Goal: Task Accomplishment & Management: Use online tool/utility

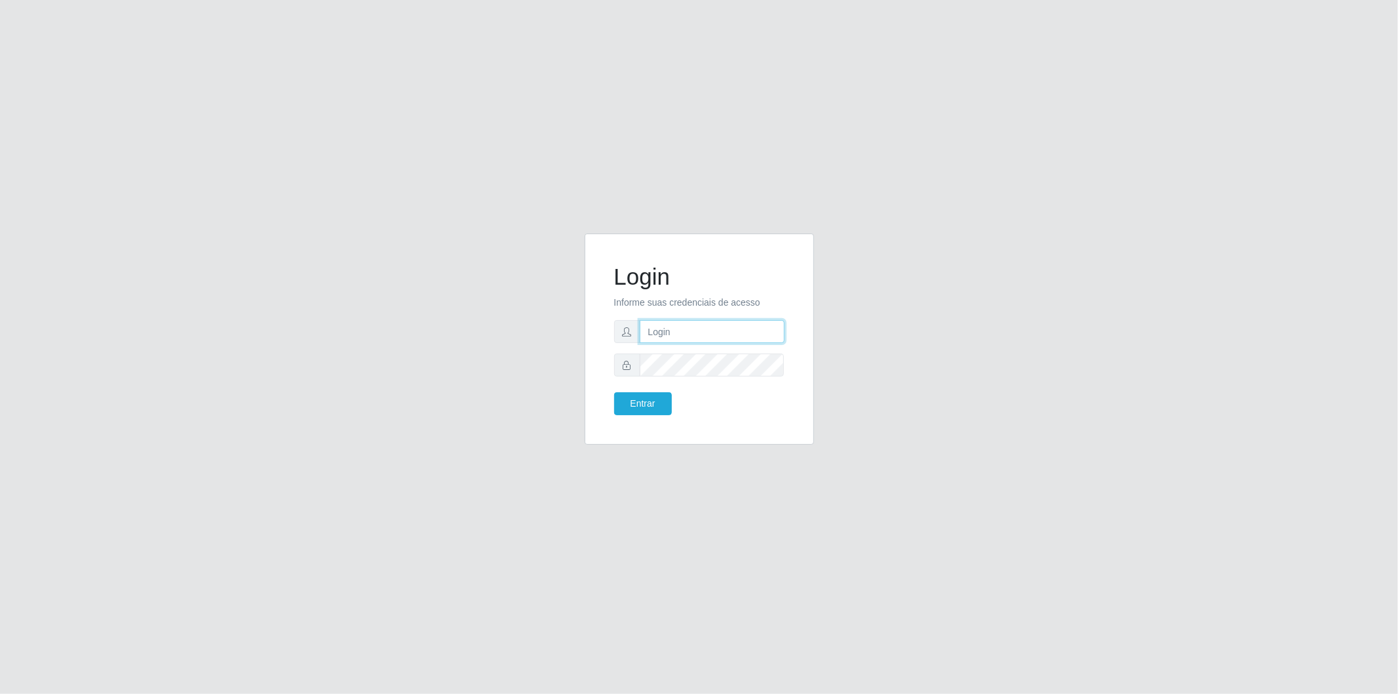
click at [728, 339] on input "text" at bounding box center [712, 331] width 145 height 23
click at [715, 338] on input "[PERSON_NAME][EMAIL_ADDRESS][PERSON_NAME][DOMAIN_NAME]" at bounding box center [712, 331] width 145 height 23
click at [737, 336] on input "[PERSON_NAME][EMAIL_ADDRESS][PERSON_NAME][DOMAIN_NAME]" at bounding box center [712, 331] width 145 height 23
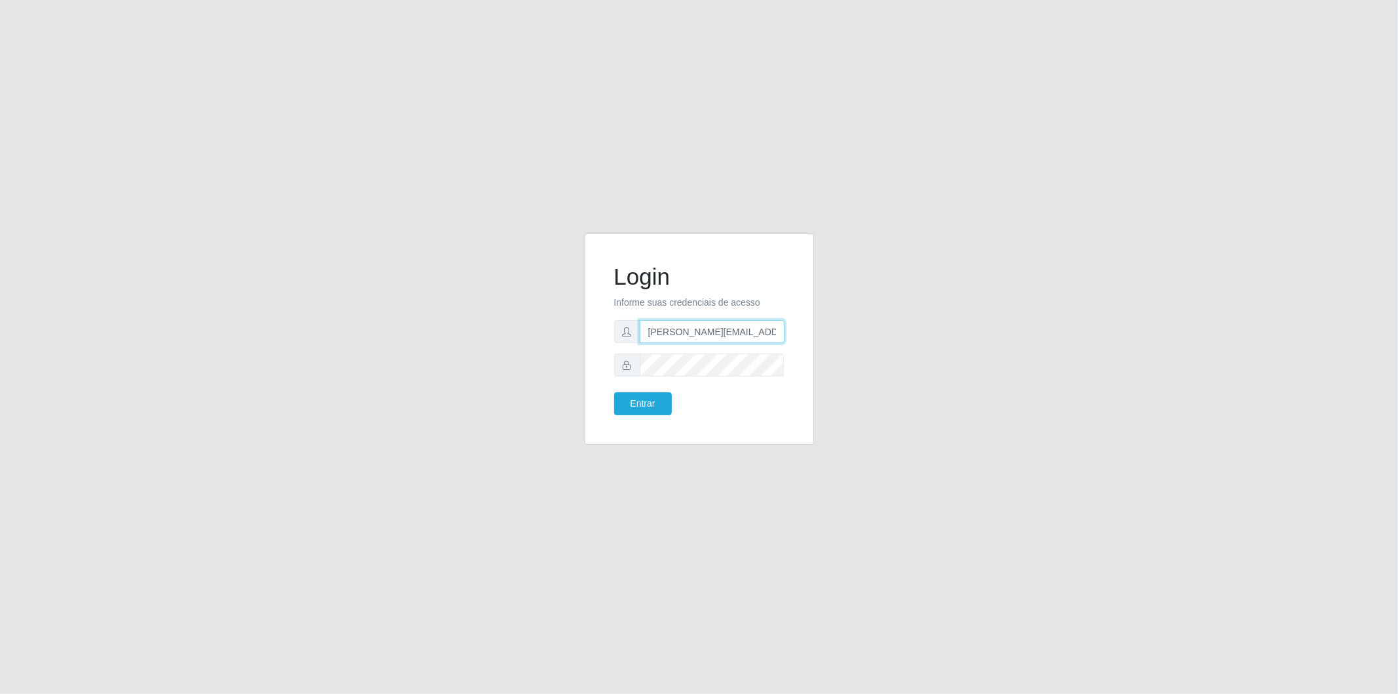
click at [738, 334] on input "[PERSON_NAME][EMAIL_ADDRESS][PERSON_NAME][DOMAIN_NAME]" at bounding box center [712, 331] width 145 height 23
type input "."
click at [741, 332] on input "text" at bounding box center [712, 331] width 145 height 23
type input "[EMAIL_ADDRESS][PERSON_NAME][DOMAIN_NAME]"
click at [614, 392] on button "Entrar" at bounding box center [643, 403] width 58 height 23
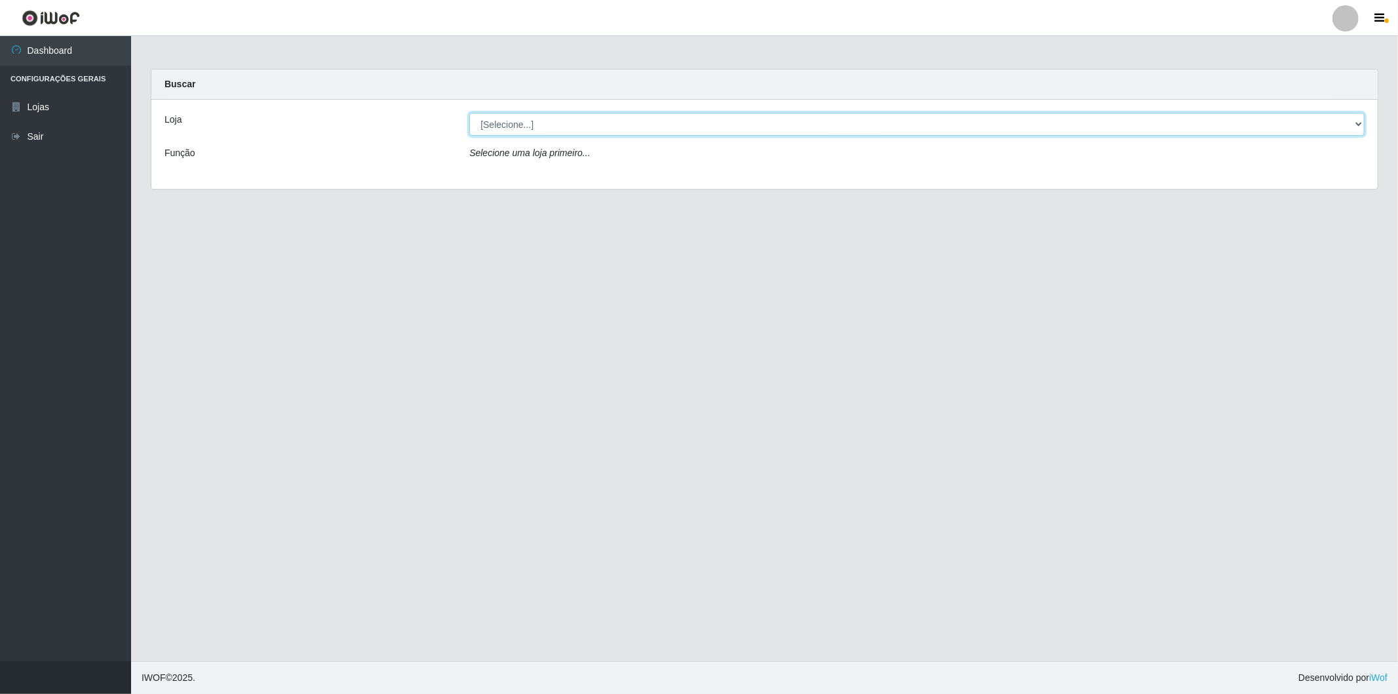
click at [546, 120] on select "[Selecione...] BomQueSó Agreste - Loja 2" at bounding box center [917, 124] width 896 height 23
select select "214"
click at [469, 113] on select "[Selecione...] BomQueSó Agreste - Loja 2" at bounding box center [917, 124] width 896 height 23
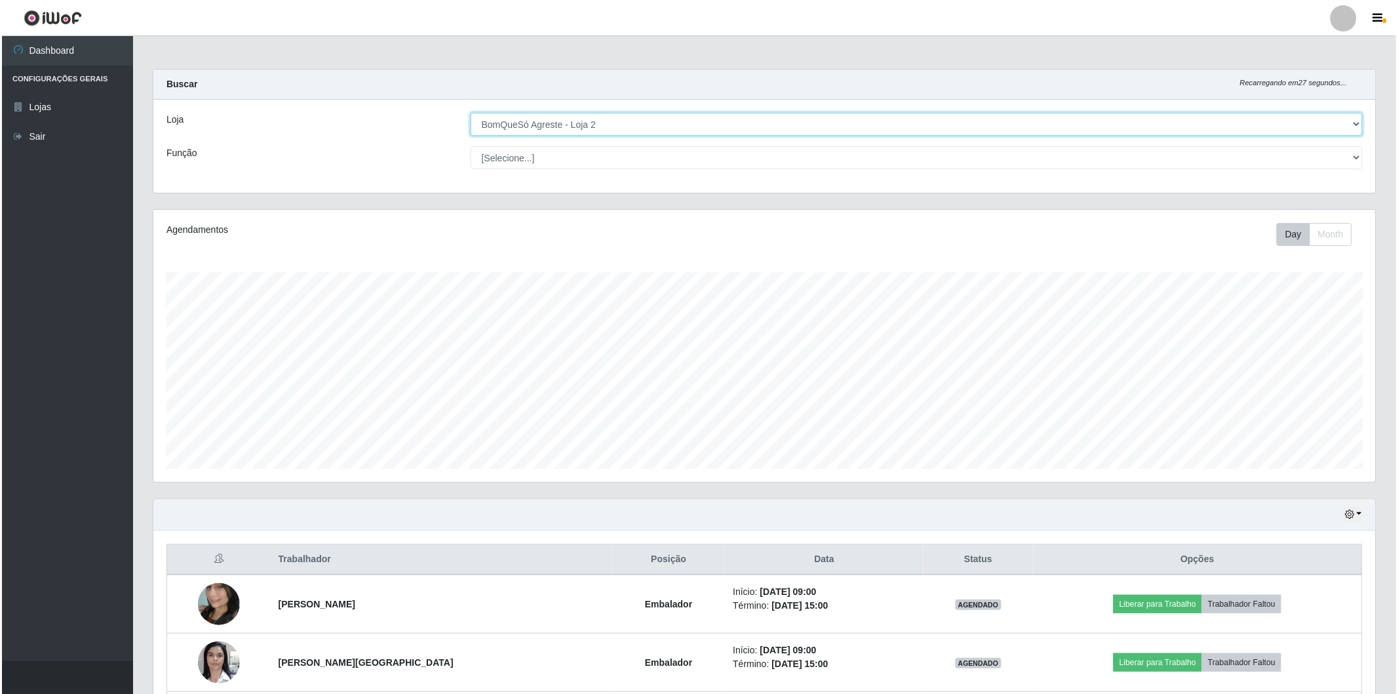
scroll to position [218, 0]
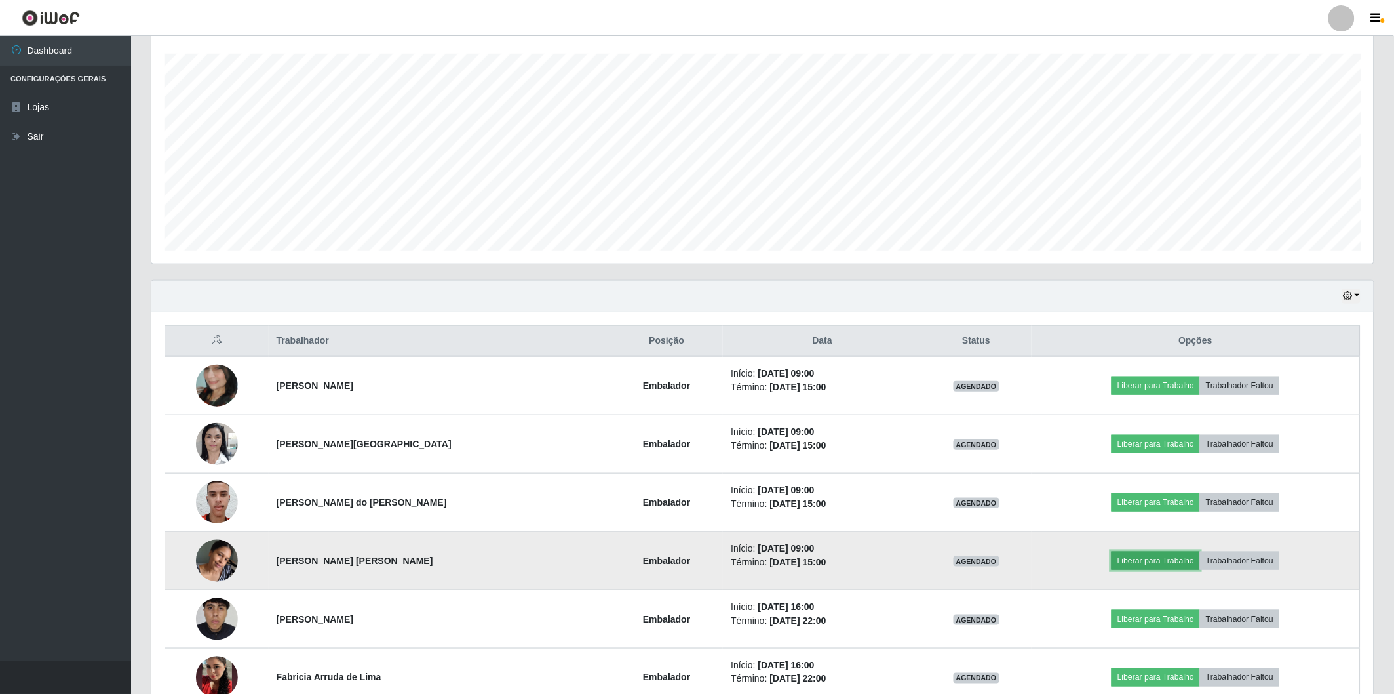
click at [1141, 554] on button "Liberar para Trabalho" at bounding box center [1156, 560] width 89 height 18
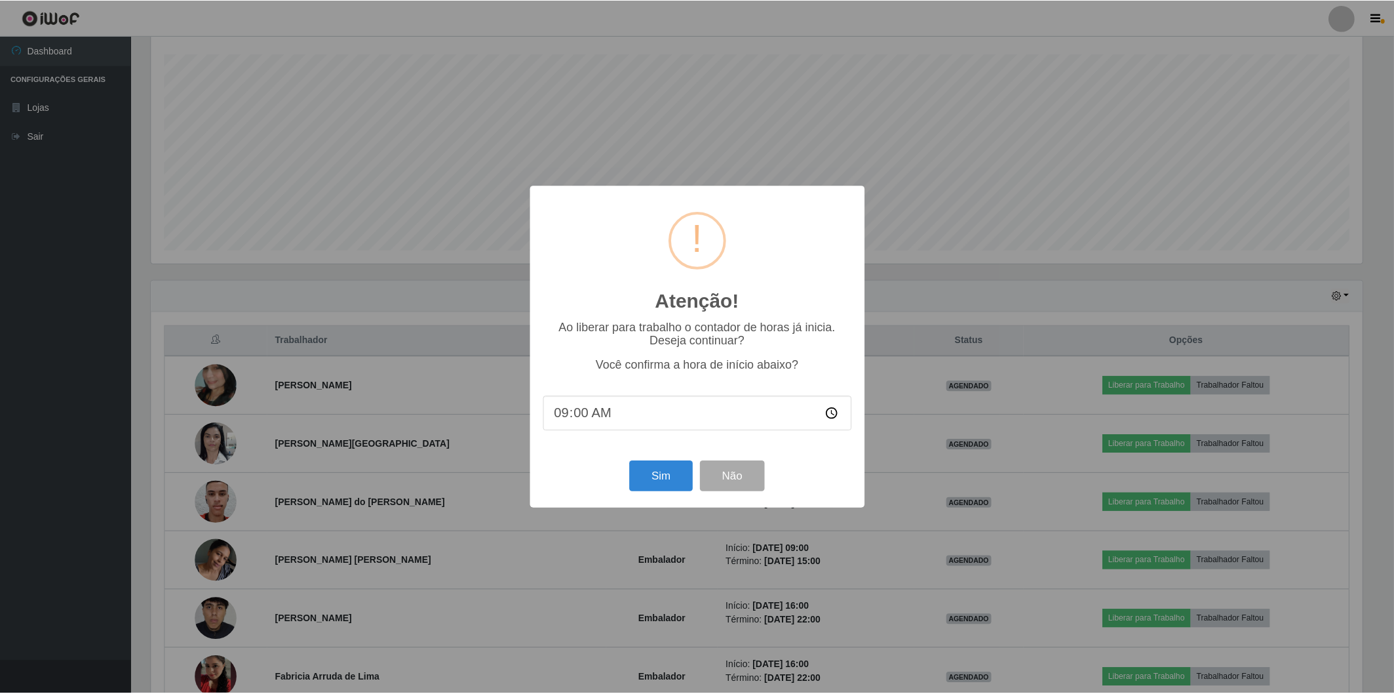
scroll to position [271, 1215]
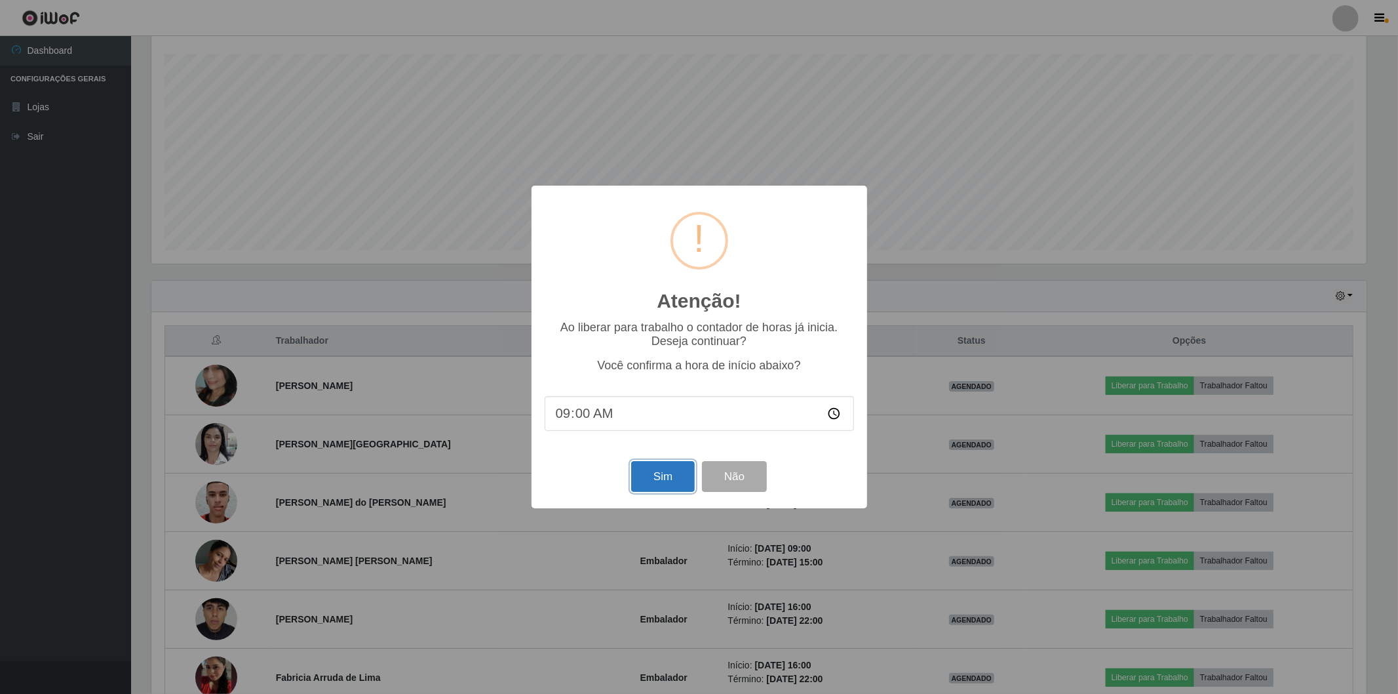
click at [640, 483] on button "Sim" at bounding box center [663, 476] width 64 height 31
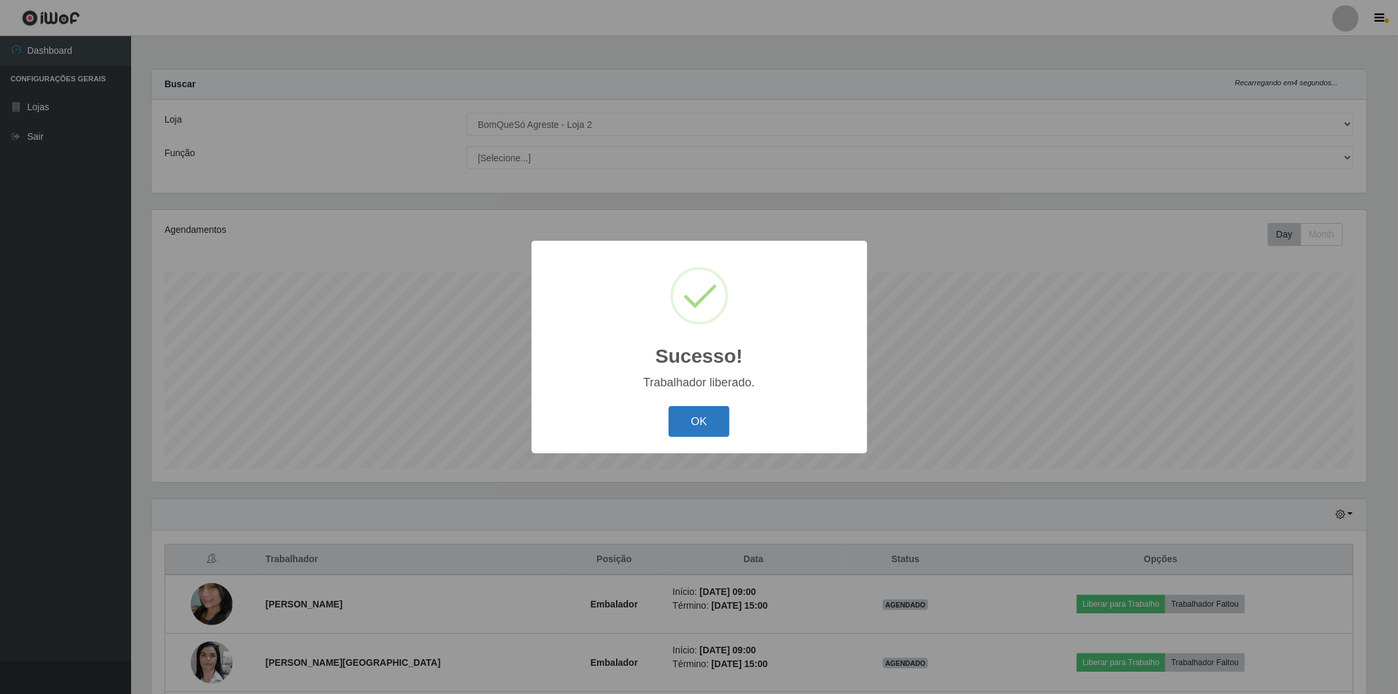
click at [709, 410] on button "OK" at bounding box center [699, 421] width 61 height 31
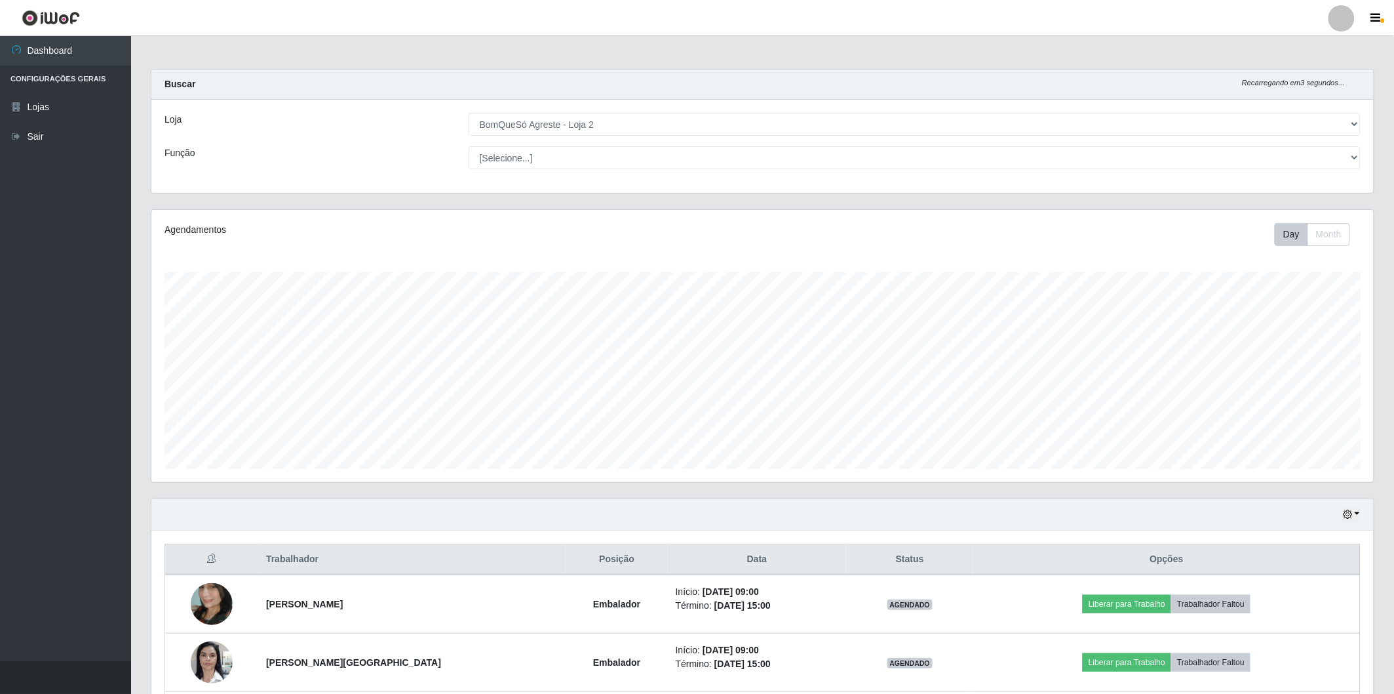
scroll to position [146, 0]
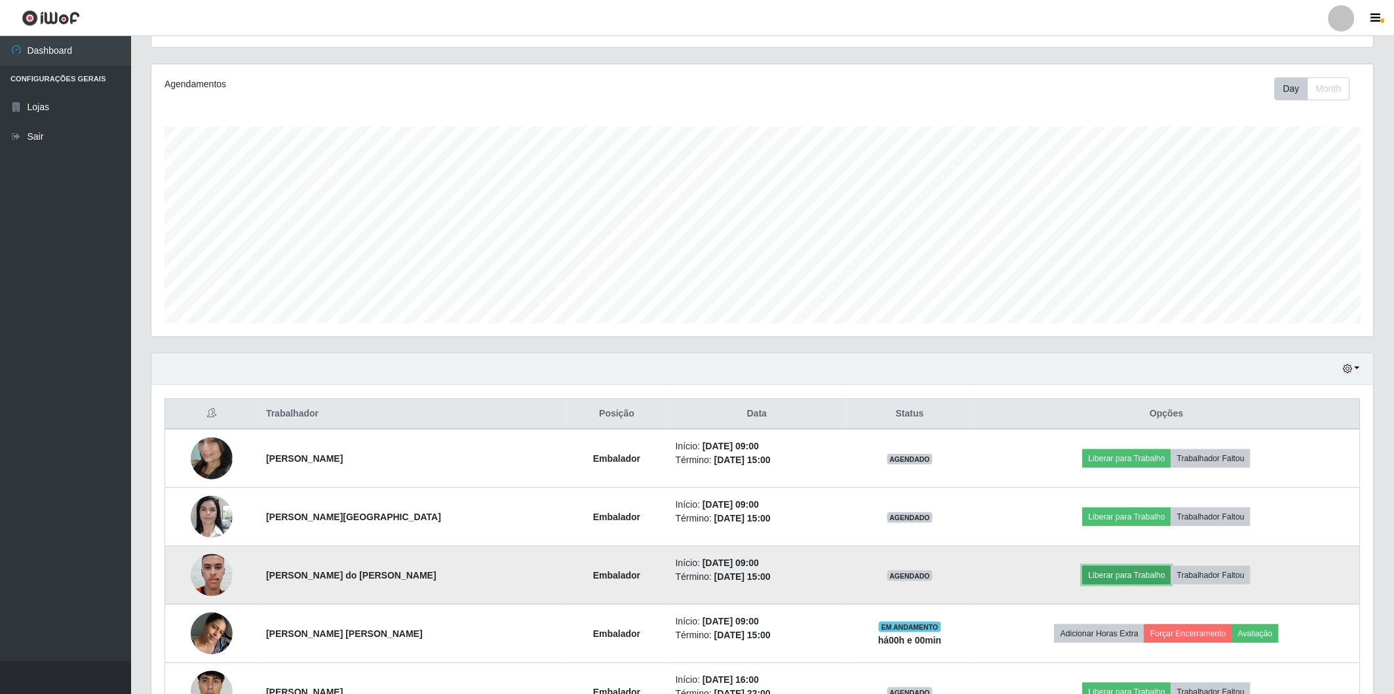
click at [1109, 578] on button "Liberar para Trabalho" at bounding box center [1127, 575] width 89 height 18
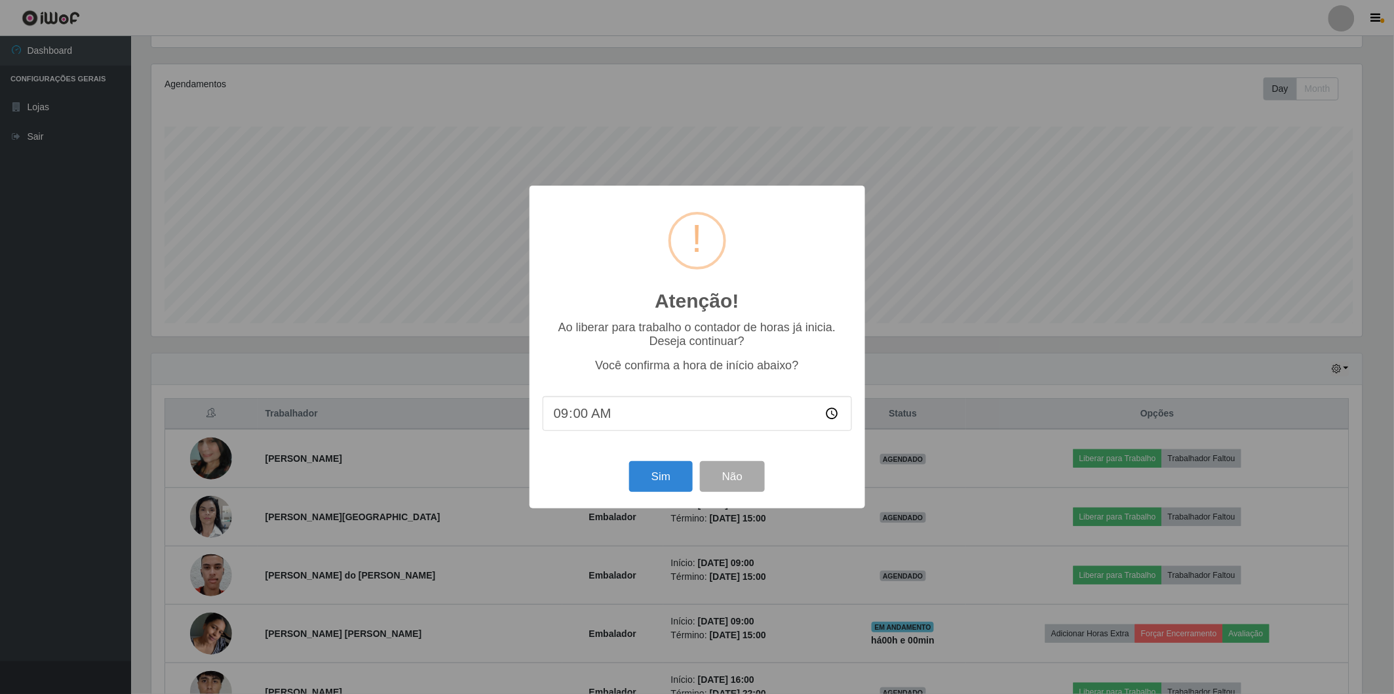
scroll to position [271, 1215]
click at [662, 479] on button "Sim" at bounding box center [663, 476] width 64 height 31
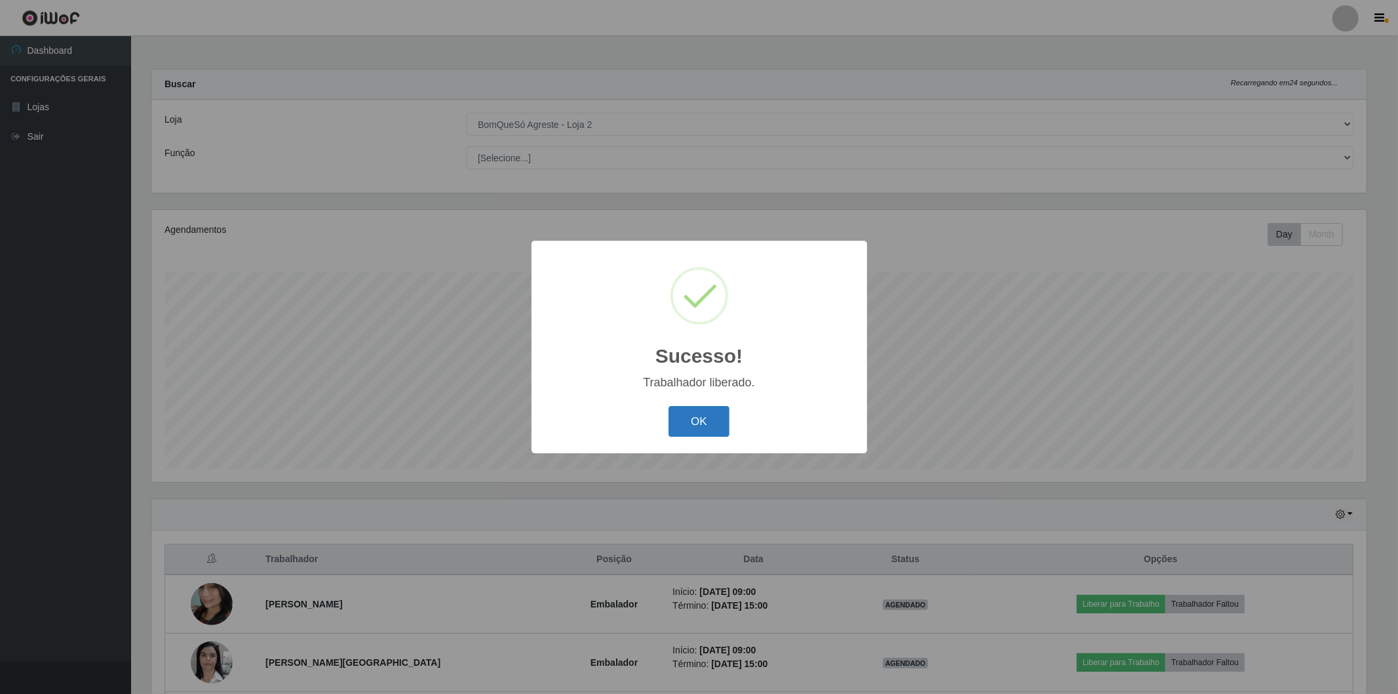
click at [713, 421] on button "OK" at bounding box center [699, 421] width 61 height 31
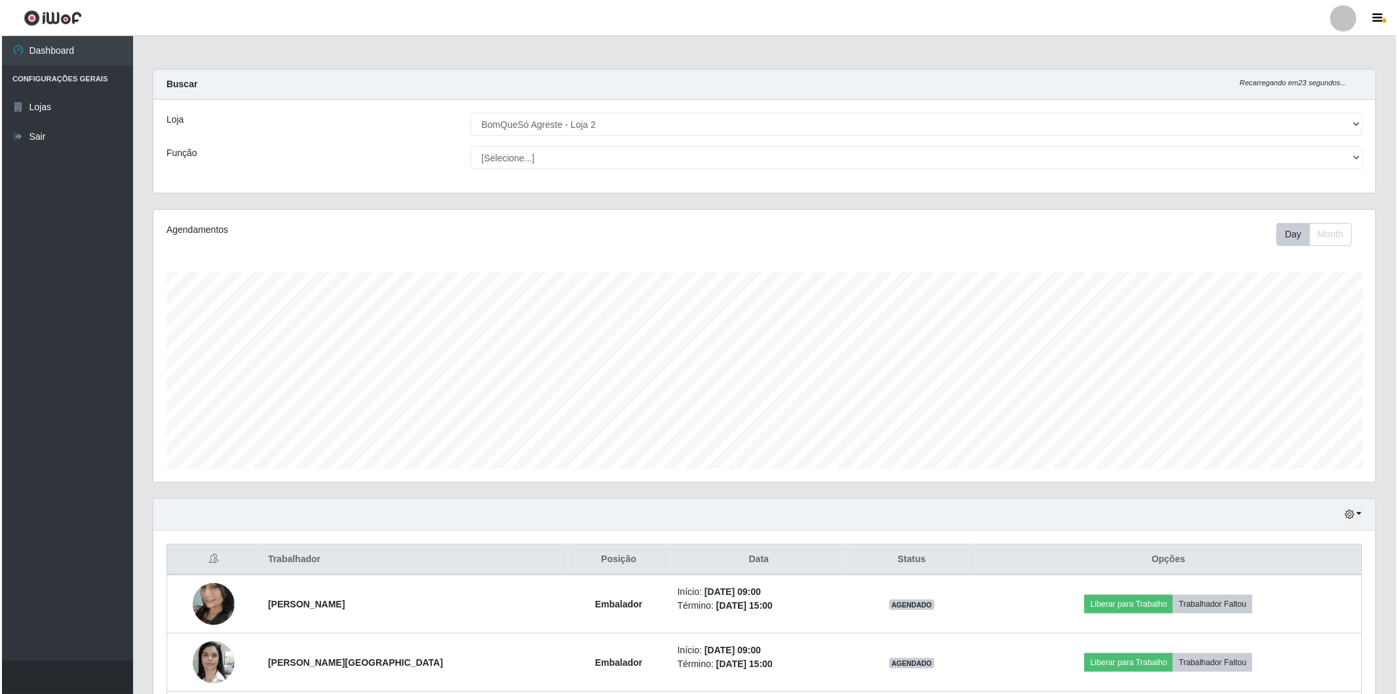
scroll to position [73, 0]
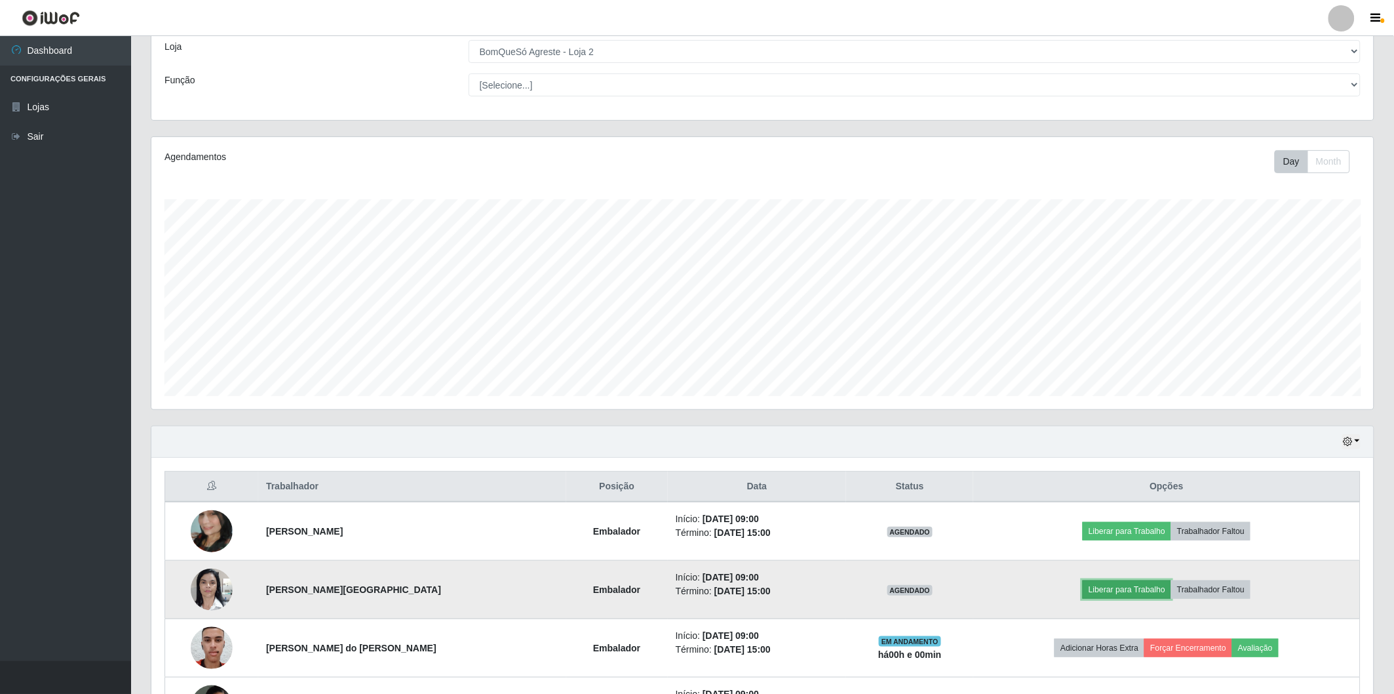
click at [1106, 597] on button "Liberar para Trabalho" at bounding box center [1127, 589] width 89 height 18
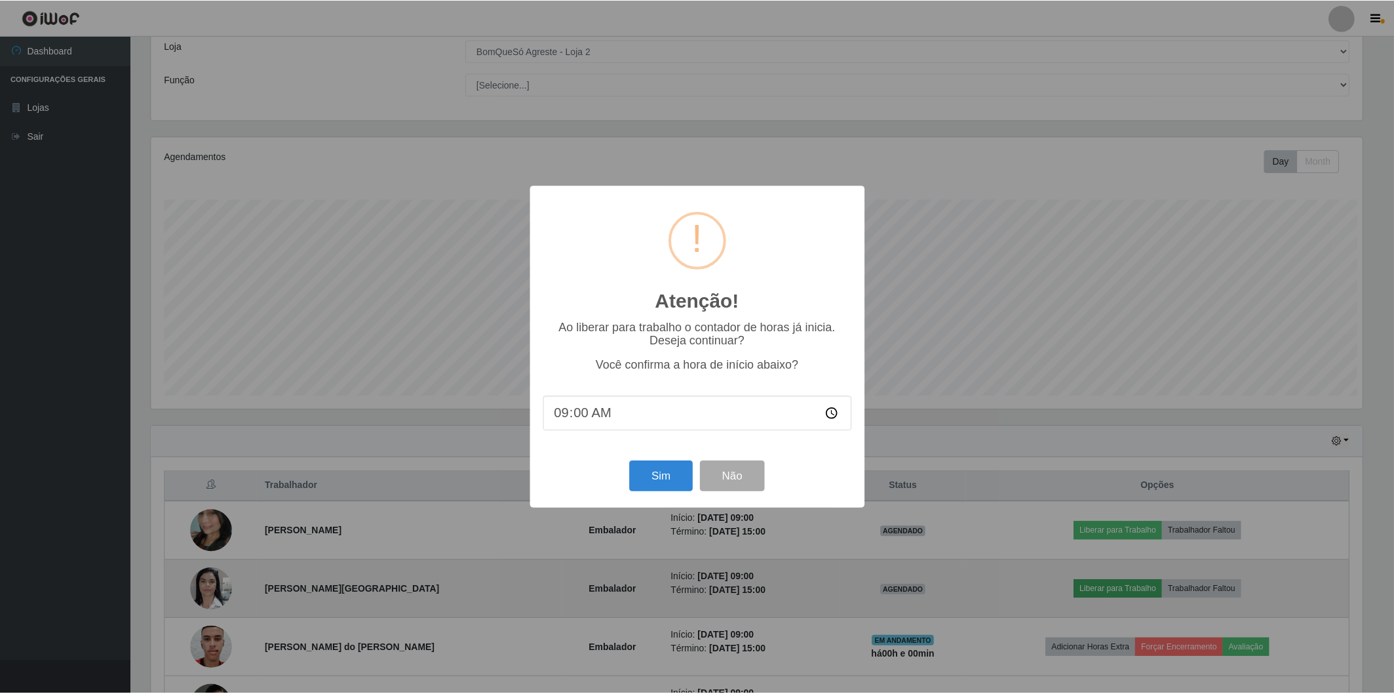
scroll to position [271, 1215]
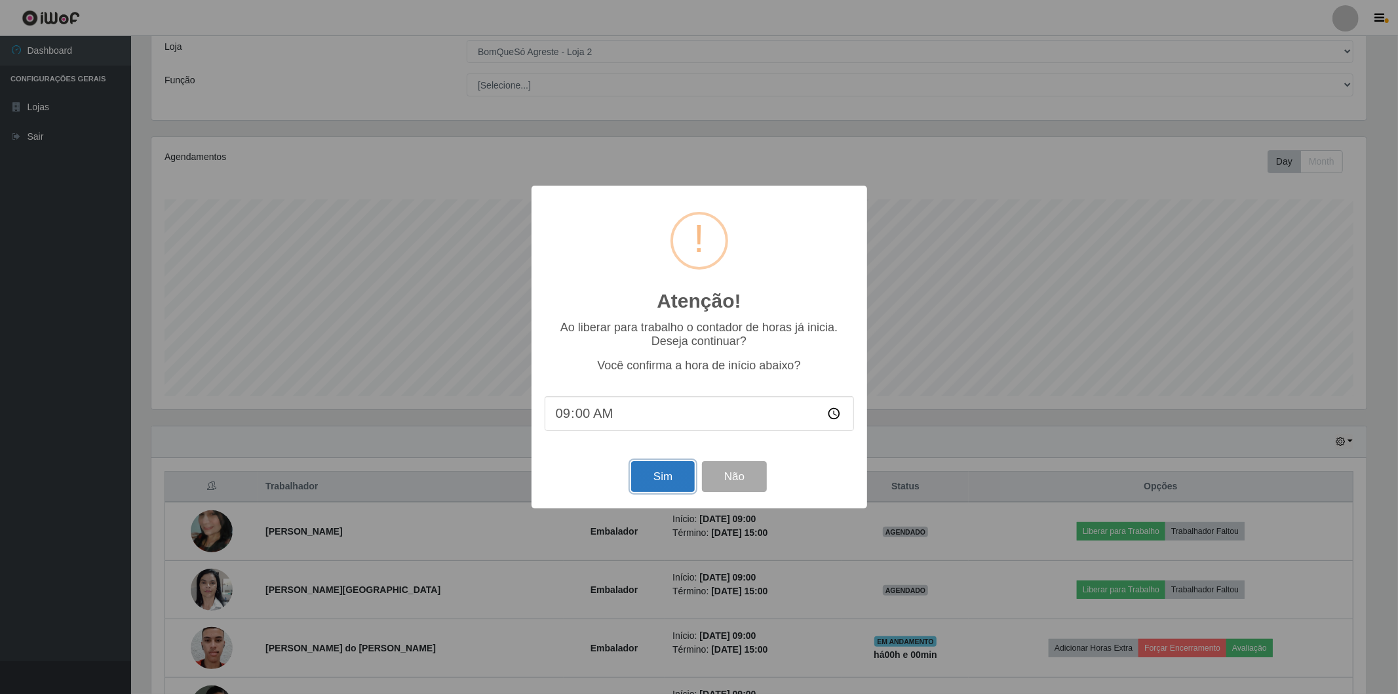
click at [649, 483] on button "Sim" at bounding box center [663, 476] width 64 height 31
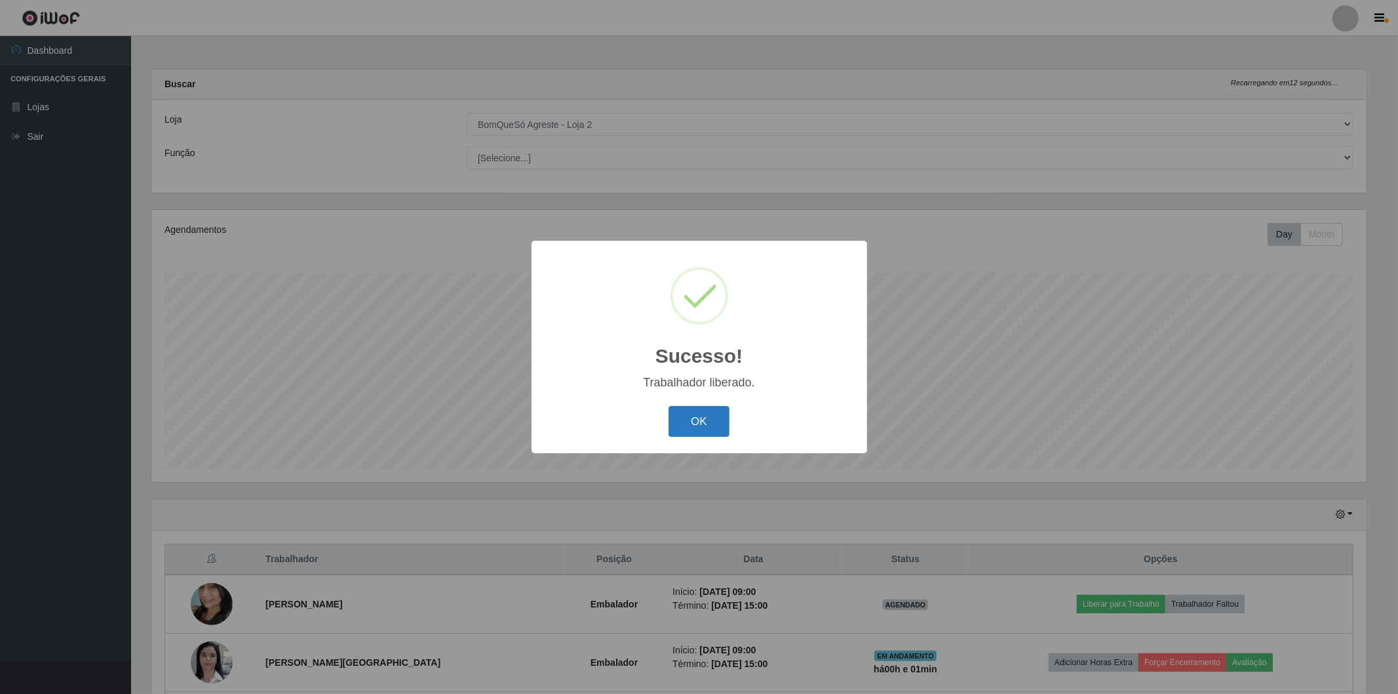
click at [705, 423] on button "OK" at bounding box center [699, 421] width 61 height 31
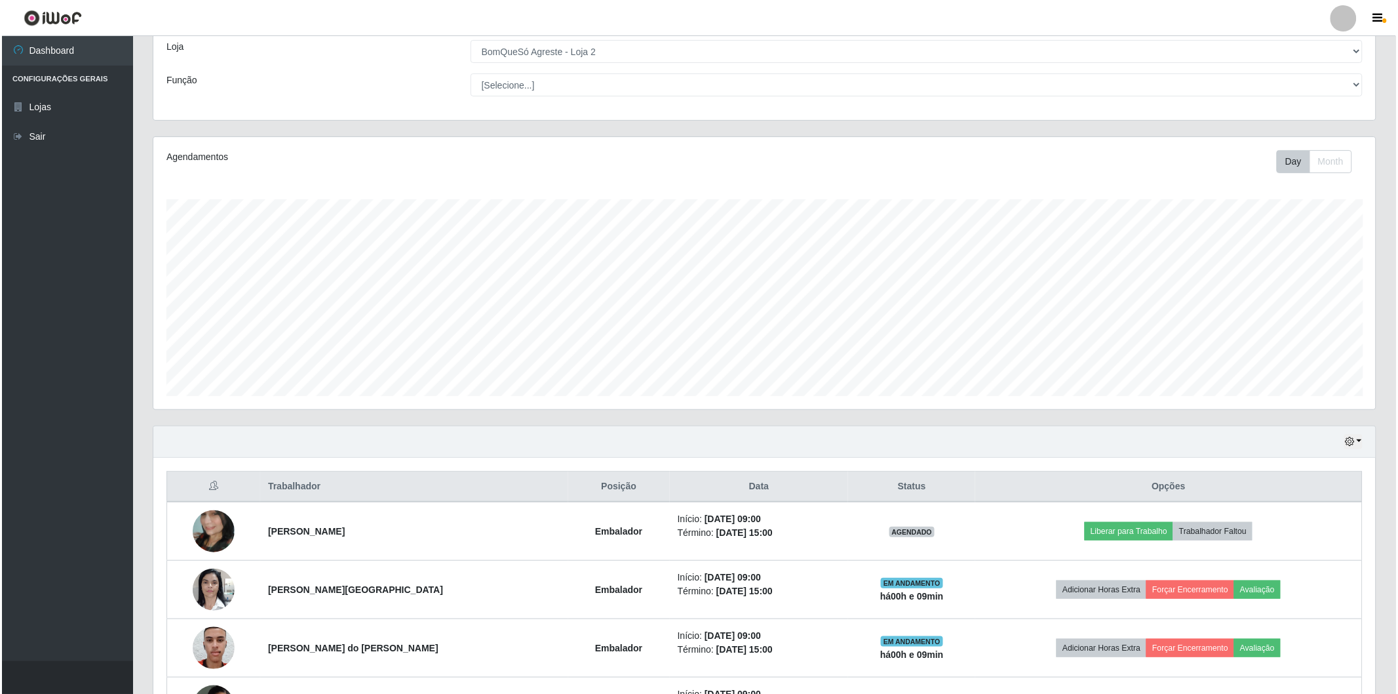
scroll to position [146, 0]
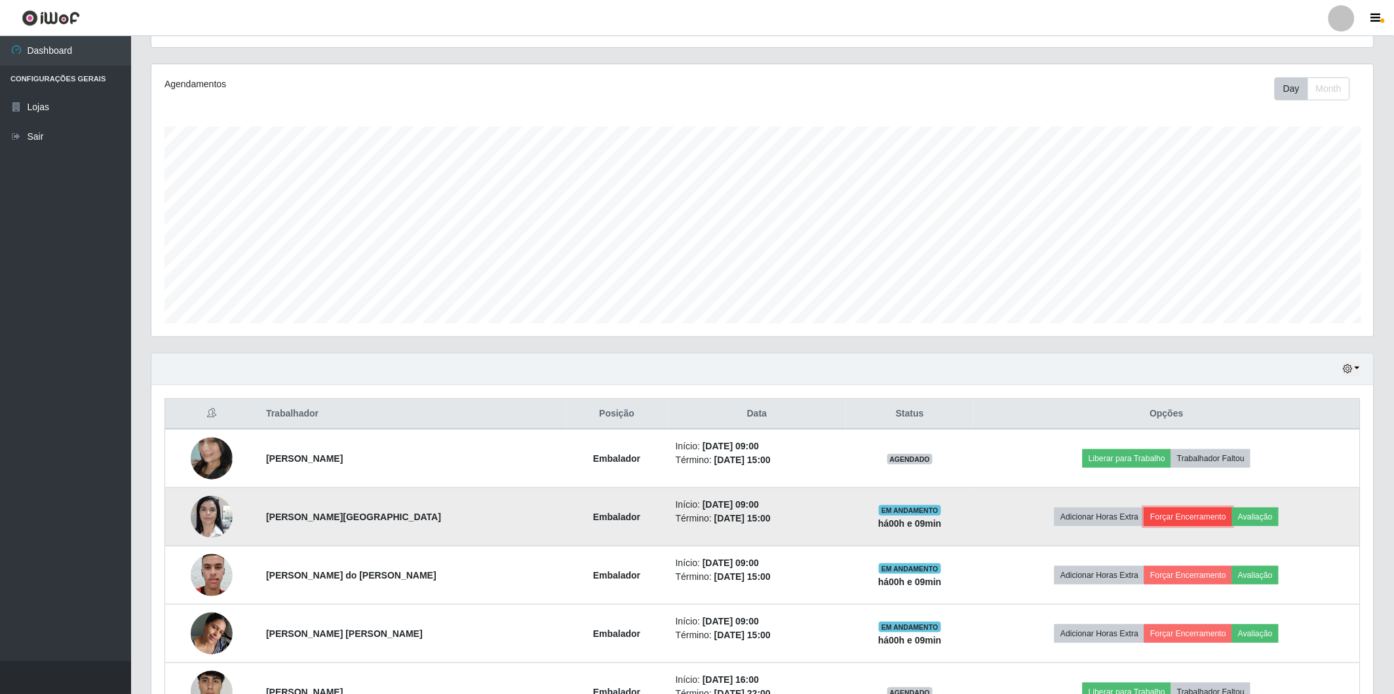
click at [1181, 512] on button "Forçar Encerramento" at bounding box center [1189, 516] width 88 height 18
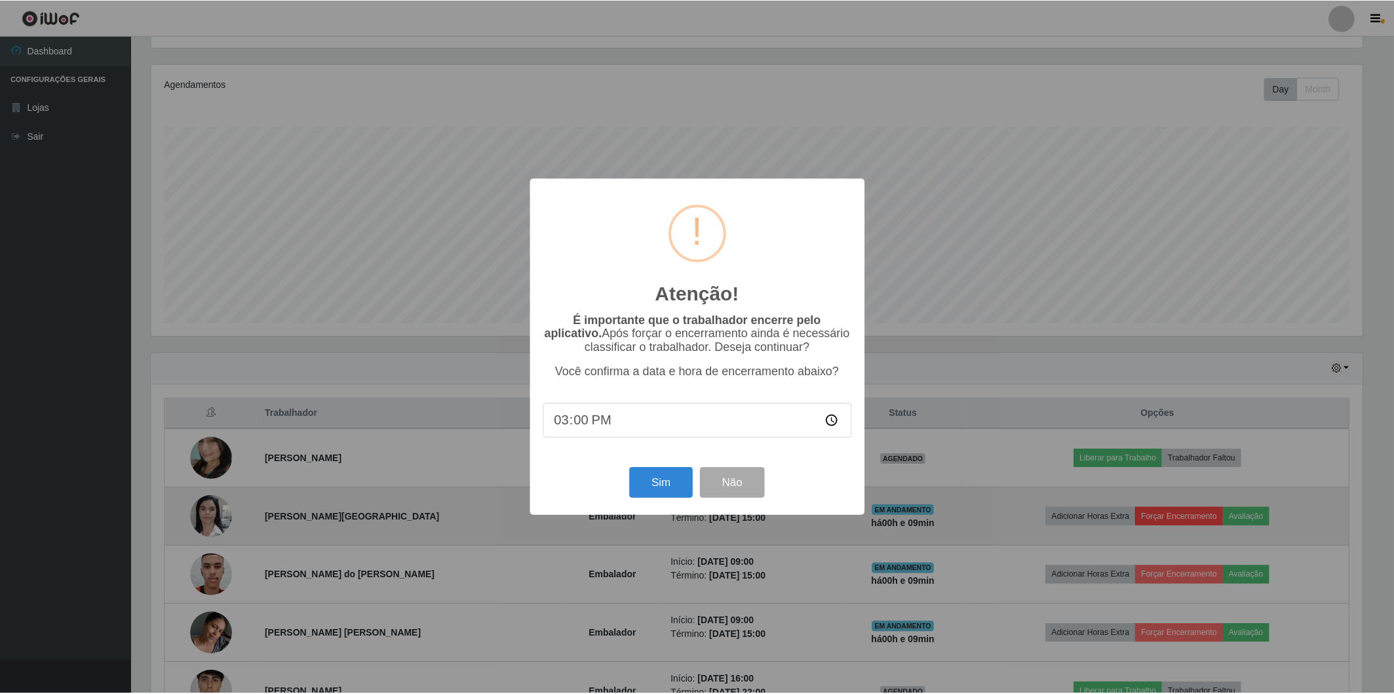
scroll to position [271, 1215]
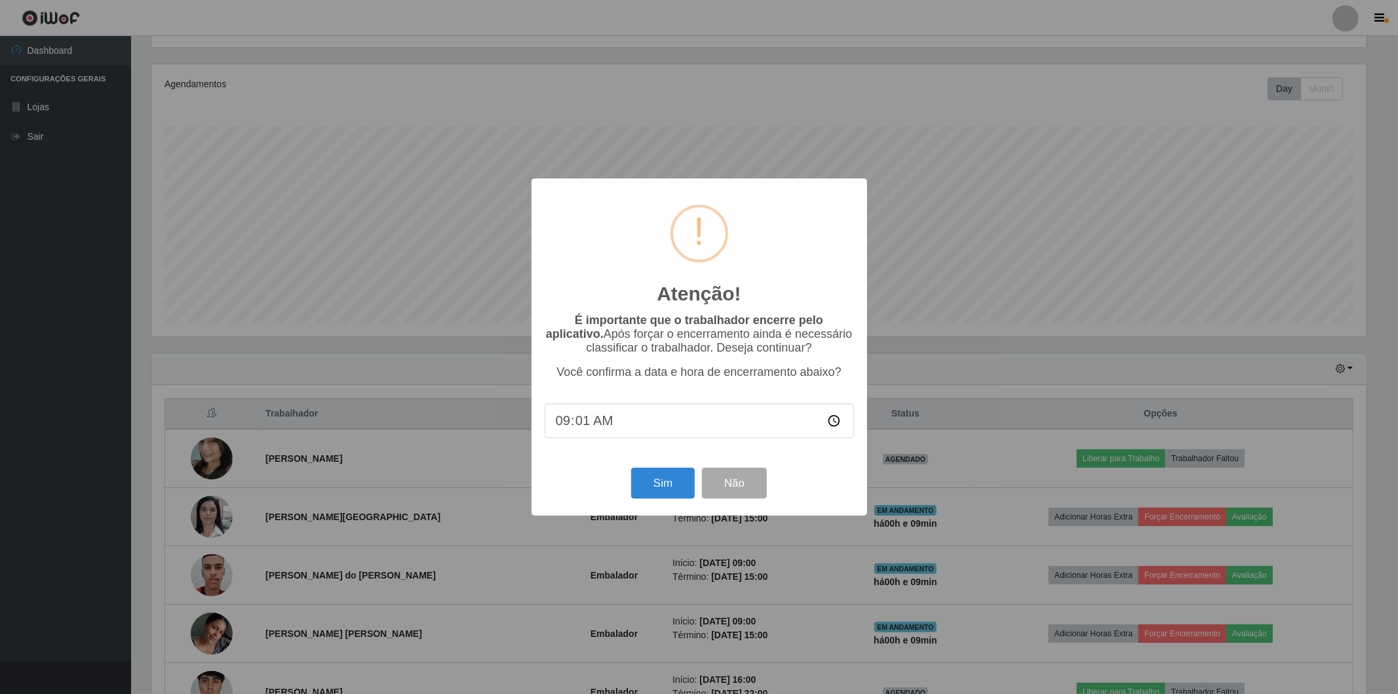
type input "09:15"
type input "09:10"
click at [658, 479] on button "Sim" at bounding box center [663, 482] width 64 height 31
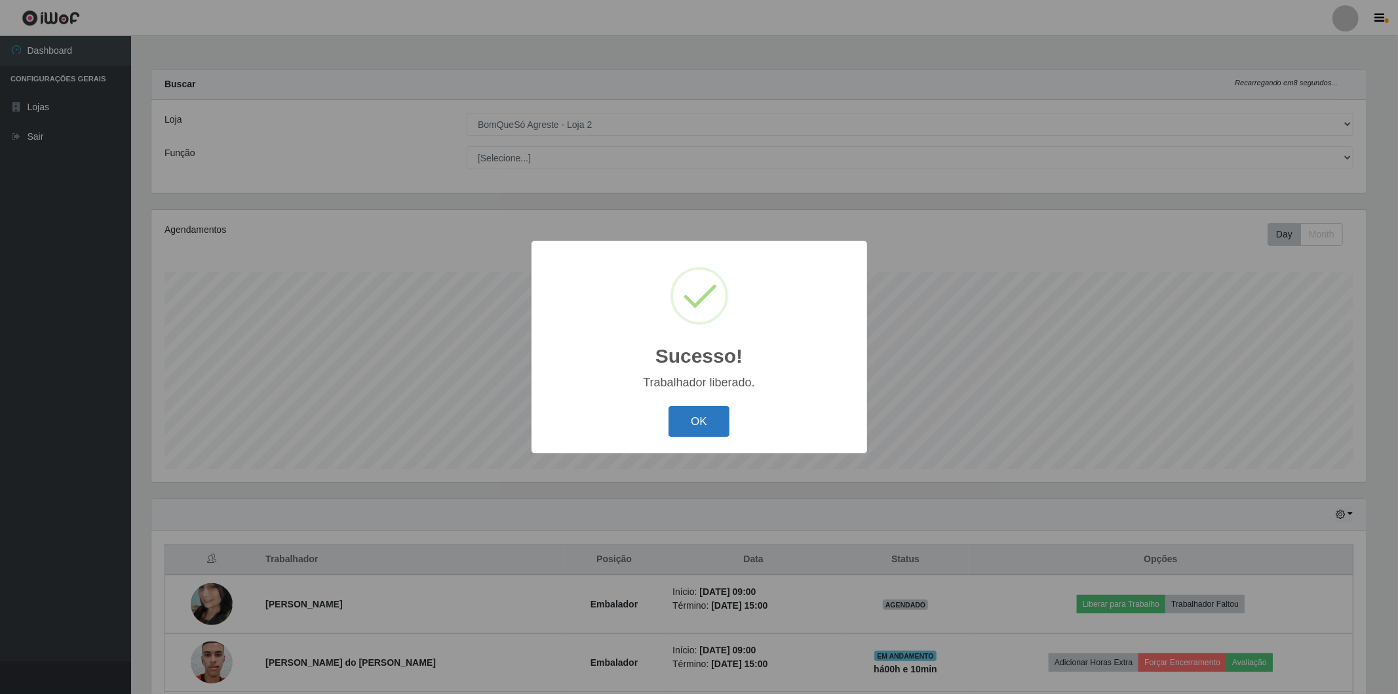
click at [698, 410] on button "OK" at bounding box center [699, 421] width 61 height 31
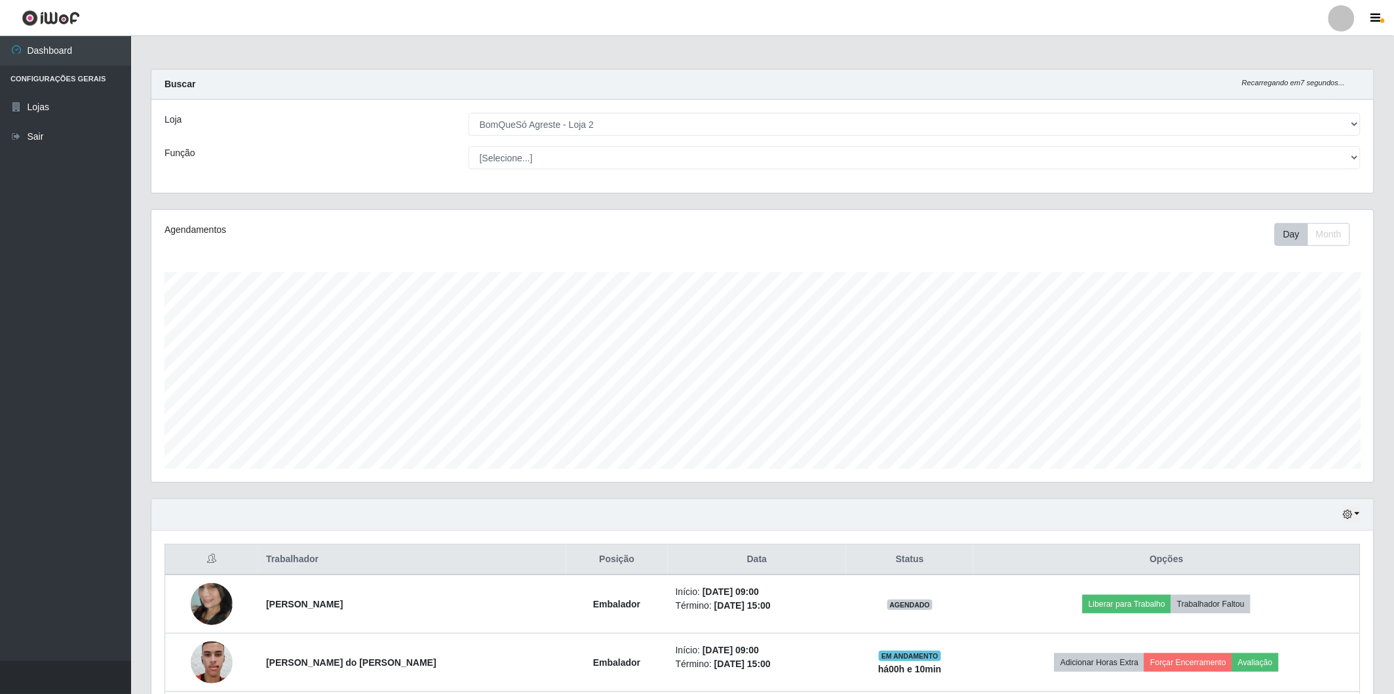
scroll to position [146, 0]
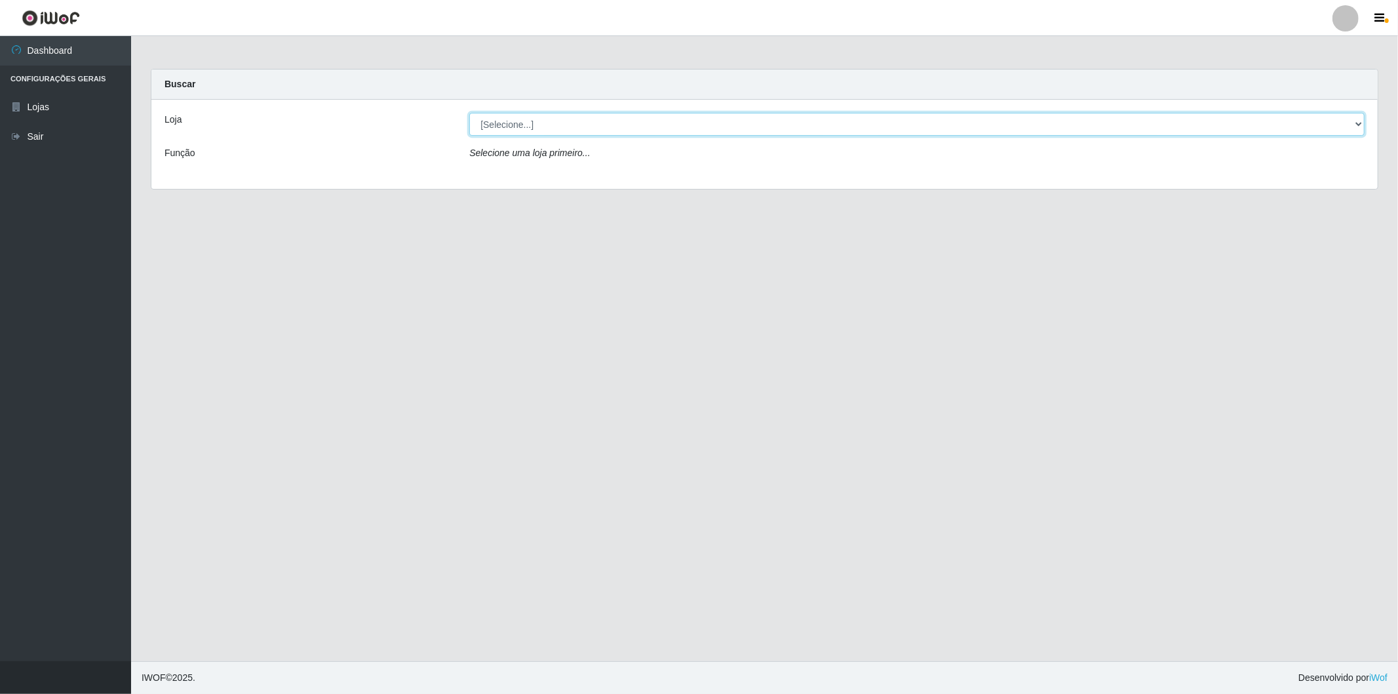
click at [549, 134] on select "[Selecione...] BomQueSó Agreste - Loja 2" at bounding box center [917, 124] width 896 height 23
select select "214"
click at [469, 113] on select "[Selecione...] BomQueSó Agreste - Loja 2" at bounding box center [917, 124] width 896 height 23
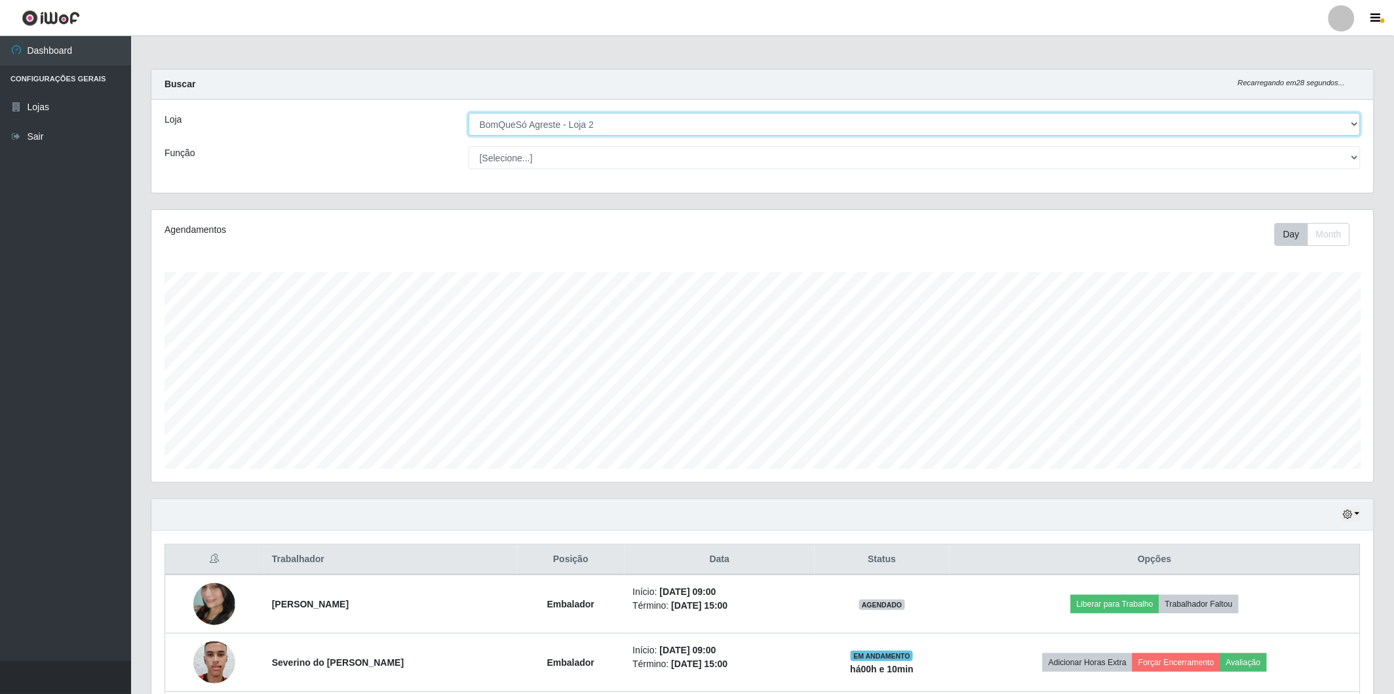
scroll to position [271, 1223]
